Goal: Transaction & Acquisition: Purchase product/service

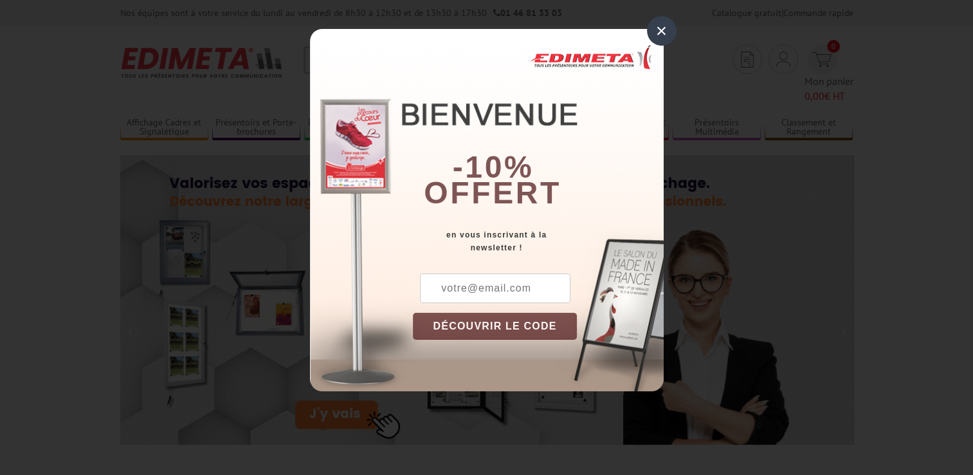
click at [653, 31] on div "×" at bounding box center [662, 31] width 30 height 30
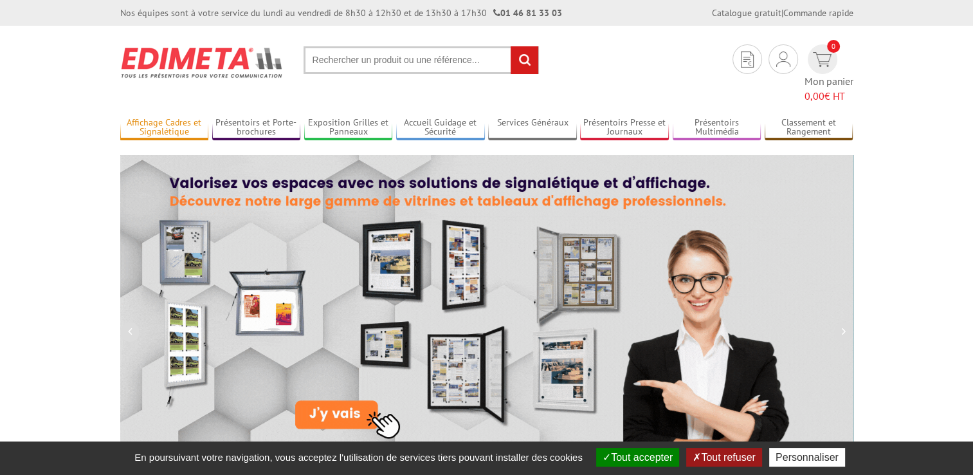
click at [190, 117] on link "Affichage Cadres et Signalétique" at bounding box center [164, 127] width 89 height 21
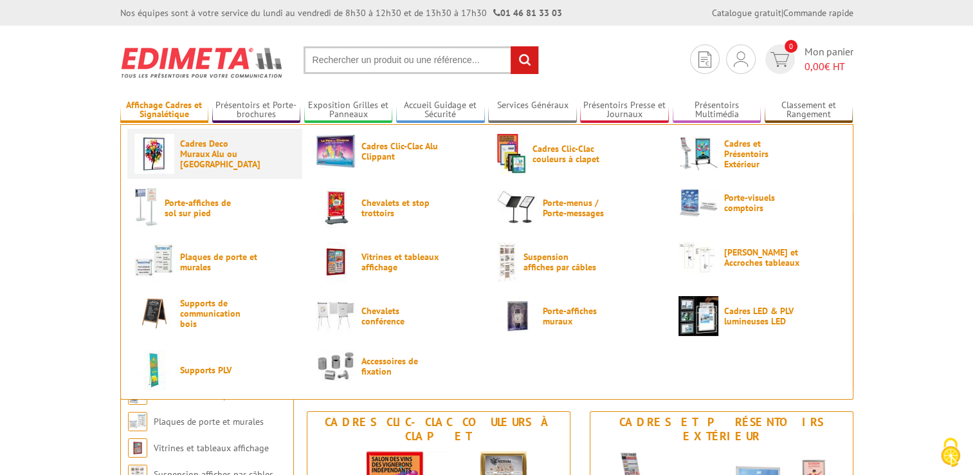
click at [233, 158] on span "Cadres Deco Muraux Alu ou [GEOGRAPHIC_DATA]" at bounding box center [218, 153] width 77 height 31
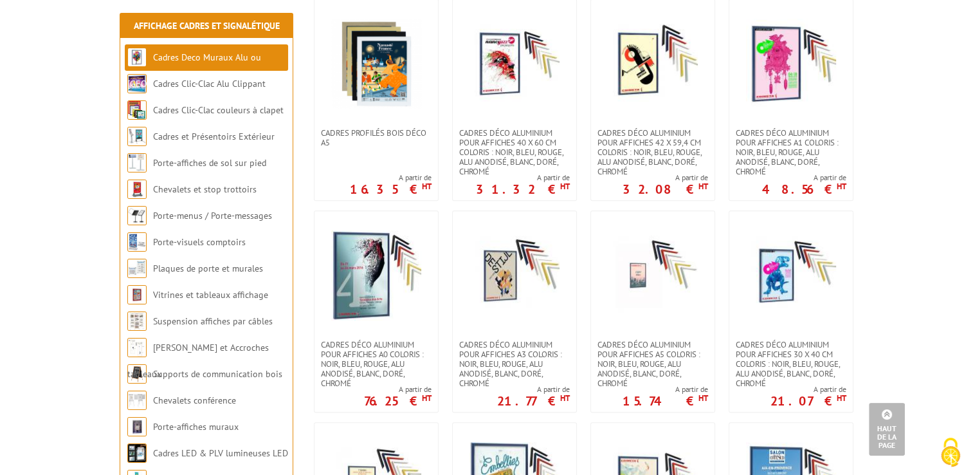
scroll to position [946, 0]
click at [230, 251] on li "Porte-visuels comptoirs" at bounding box center [206, 242] width 163 height 26
click at [207, 246] on link "Porte-visuels comptoirs" at bounding box center [199, 242] width 93 height 12
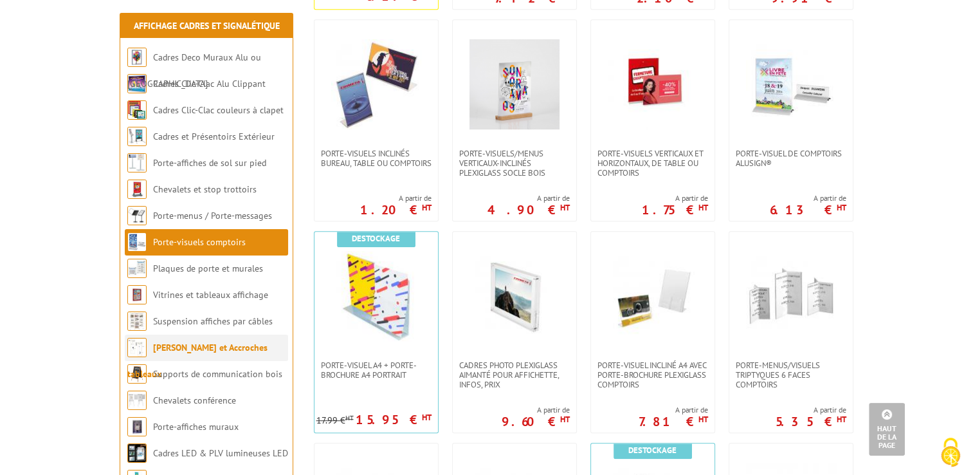
scroll to position [677, 0]
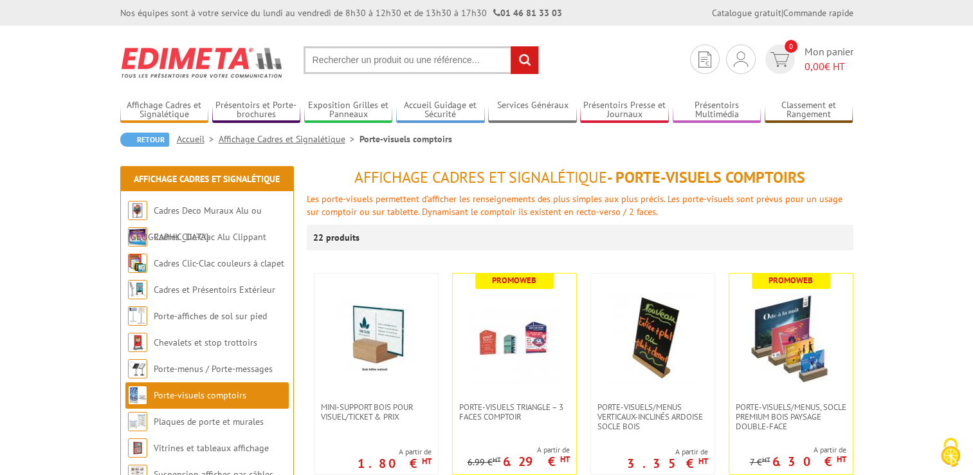
click at [419, 50] on input "text" at bounding box center [421, 60] width 235 height 28
click at [412, 50] on input "text" at bounding box center [421, 60] width 235 height 28
click at [406, 52] on input "text" at bounding box center [421, 60] width 235 height 28
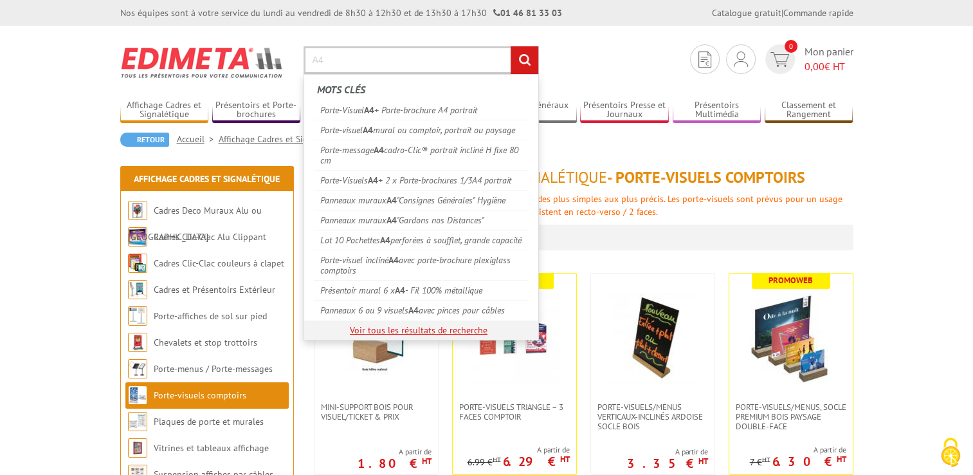
type input "A4"
click at [410, 336] on link "Voir tous les résultats de recherche" at bounding box center [419, 330] width 138 height 12
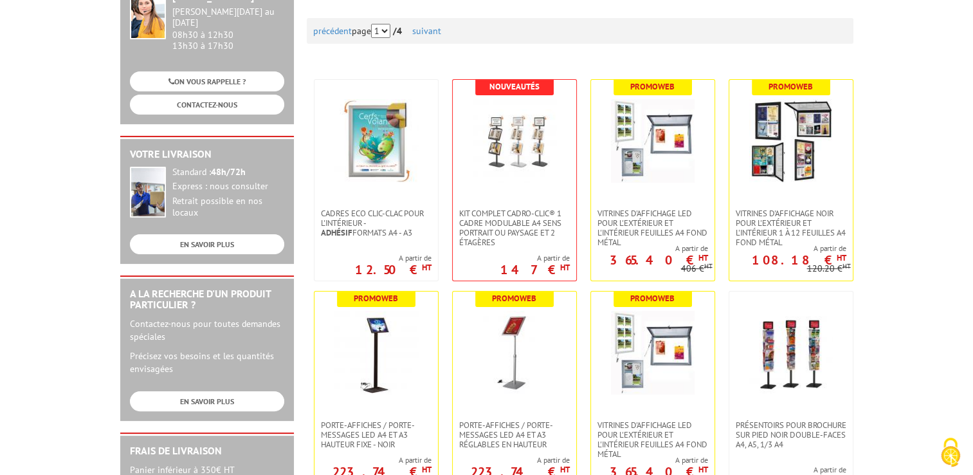
scroll to position [199, 0]
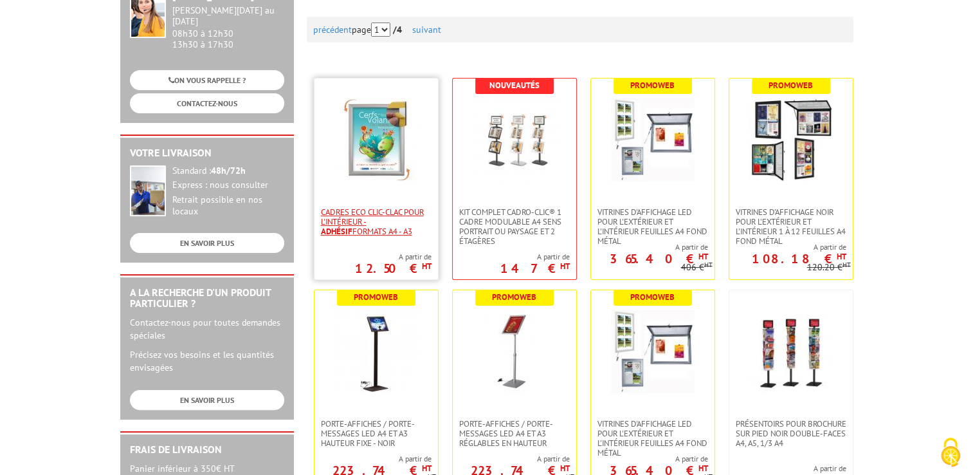
click at [391, 212] on span "Cadres Eco Clic-Clac pour l'intérieur - Adhésif formats A4 - A3" at bounding box center [376, 221] width 111 height 29
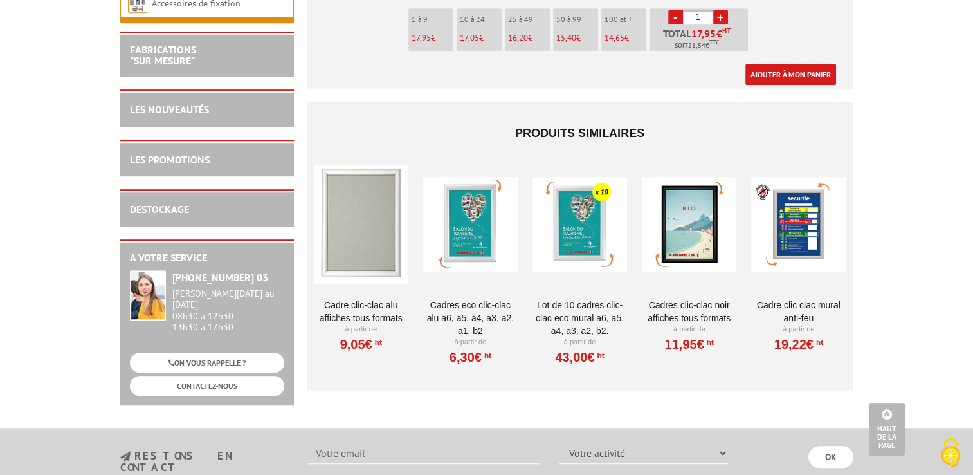
scroll to position [832, 0]
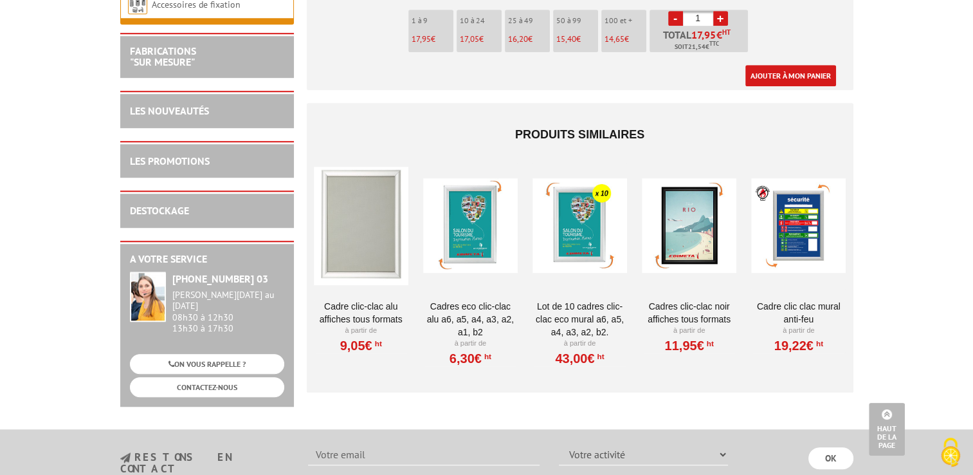
click at [472, 215] on div at bounding box center [470, 225] width 95 height 129
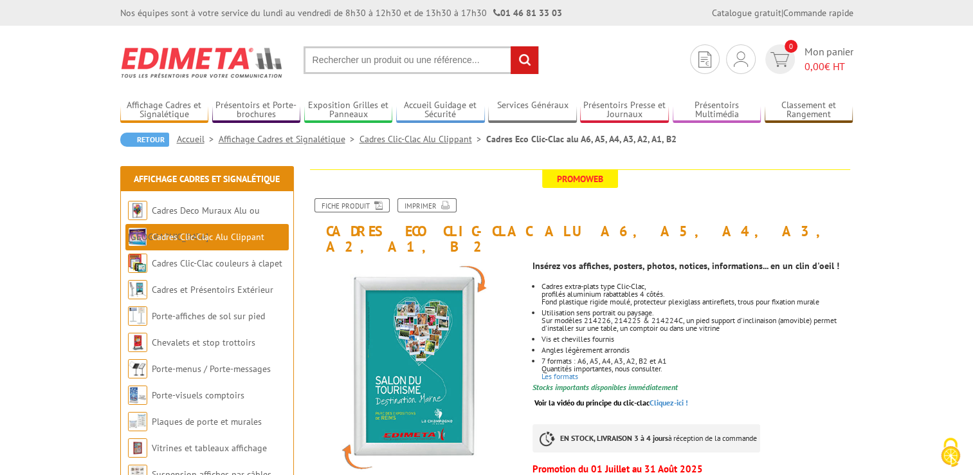
click at [859, 230] on h1 "Cadres Eco Clic-Clac alu A6, A5, A4, A3, A2, A1, B2" at bounding box center [580, 211] width 566 height 85
